Goal: Information Seeking & Learning: Find specific fact

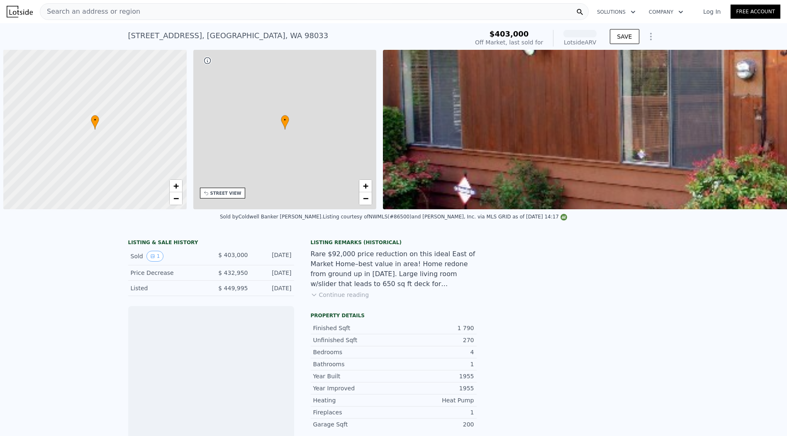
scroll to position [0, 3]
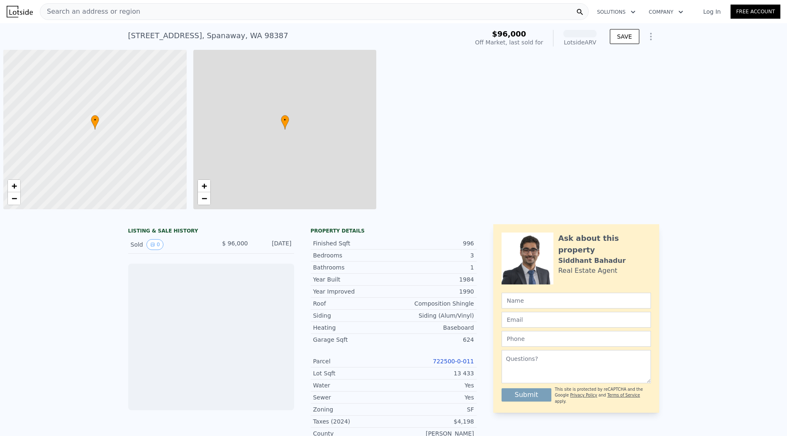
scroll to position [0, 3]
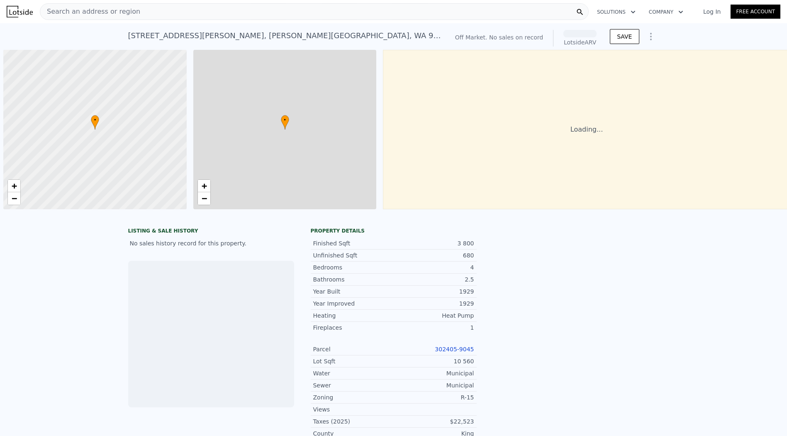
click at [689, 19] on div "Search an address or region Solutions Company Open main menu Log In Free Account" at bounding box center [394, 12] width 774 height 20
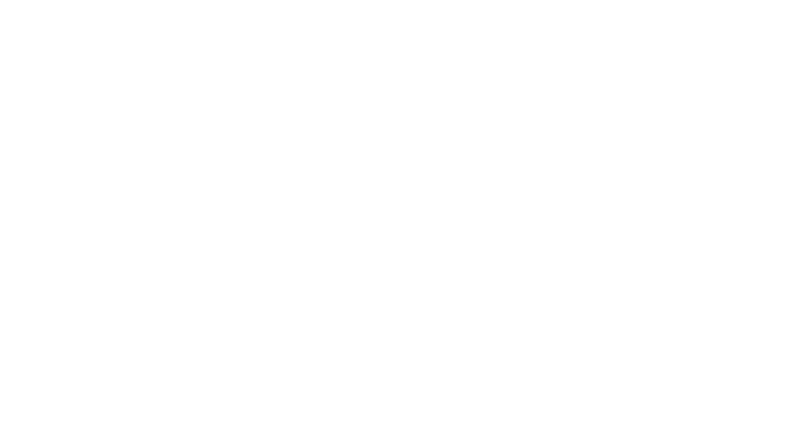
click at [664, 46] on div at bounding box center [393, 218] width 787 height 436
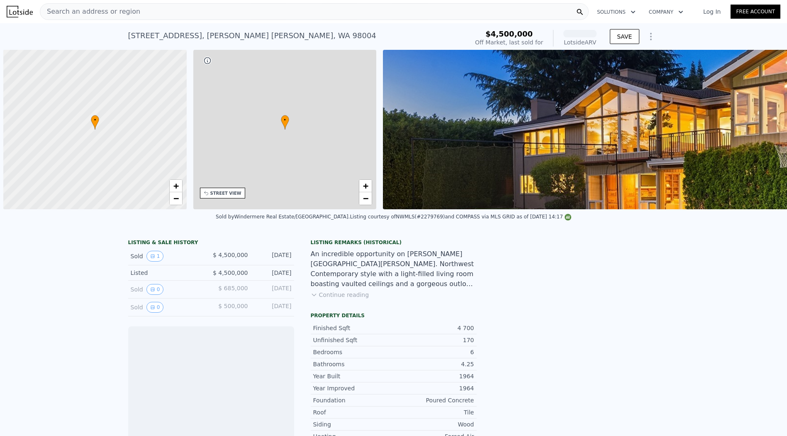
scroll to position [0, 3]
